Goal: Task Accomplishment & Management: Use online tool/utility

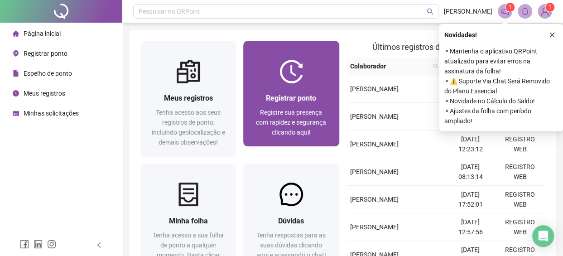
click at [296, 110] on span "Registre sua presença com rapidez e segurança clicando aqui!" at bounding box center [291, 122] width 70 height 27
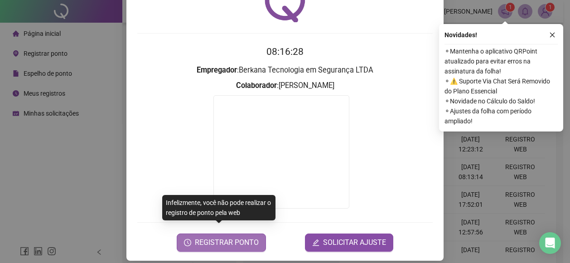
scroll to position [60, 0]
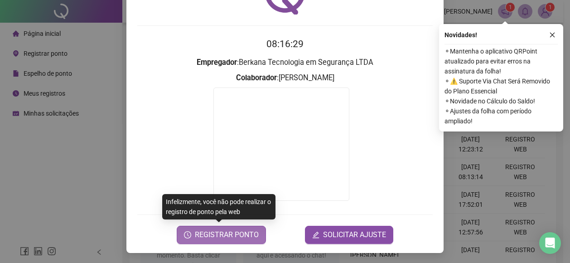
click at [238, 236] on span "REGISTRAR PONTO" at bounding box center [227, 234] width 64 height 11
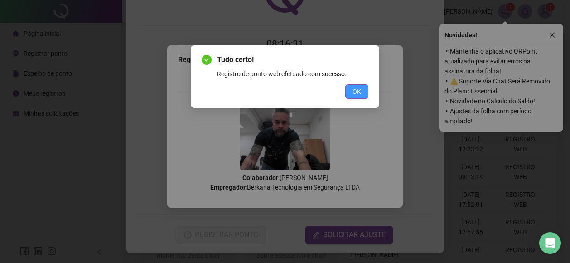
click at [357, 95] on span "OK" at bounding box center [356, 91] width 9 height 10
